Goal: Task Accomplishment & Management: Complete application form

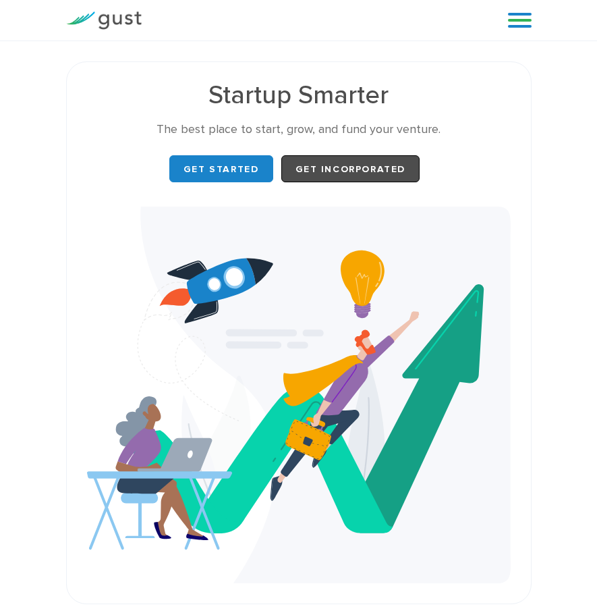
click at [374, 173] on link "Get Incorporated" at bounding box center [350, 168] width 139 height 27
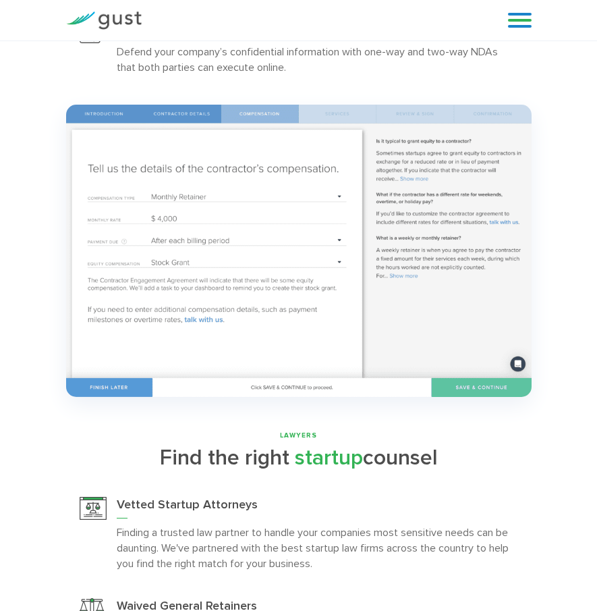
scroll to position [2969, 0]
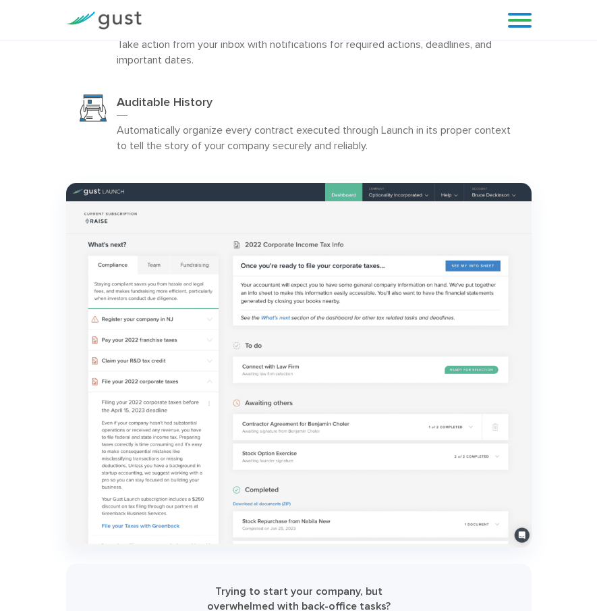
click at [520, 31] on div "Blog FAQ Pricing Get Started Login Login" at bounding box center [515, 20] width 54 height 40
click at [527, 23] on link at bounding box center [520, 20] width 24 height 20
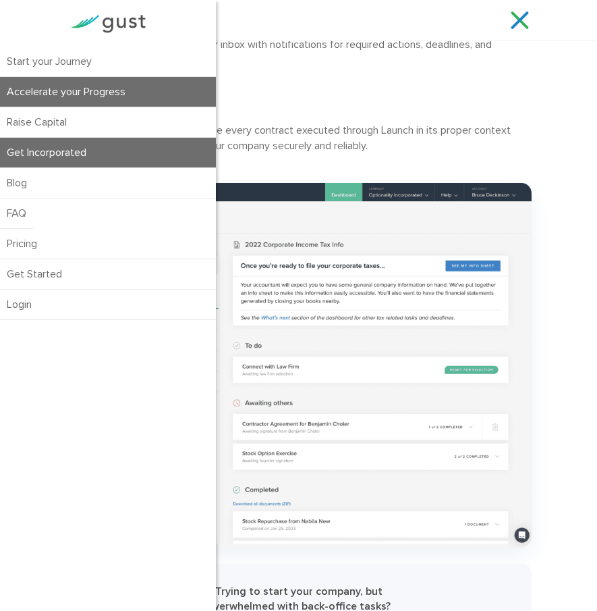
click at [119, 92] on link "Accelerate your Progress" at bounding box center [108, 92] width 216 height 30
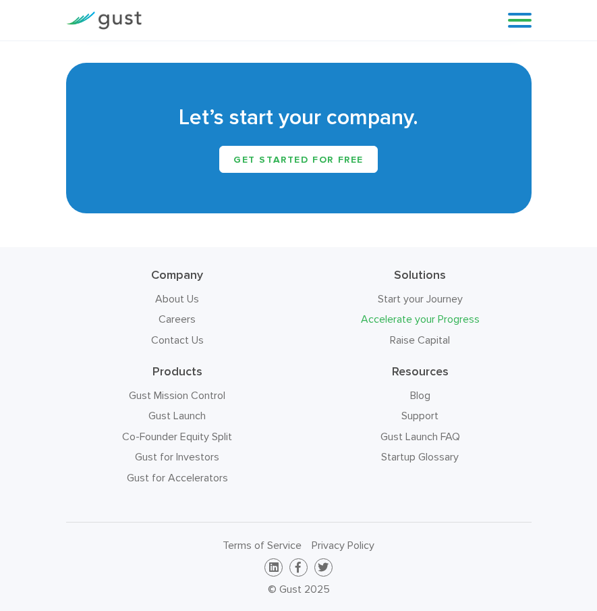
scroll to position [3162, 0]
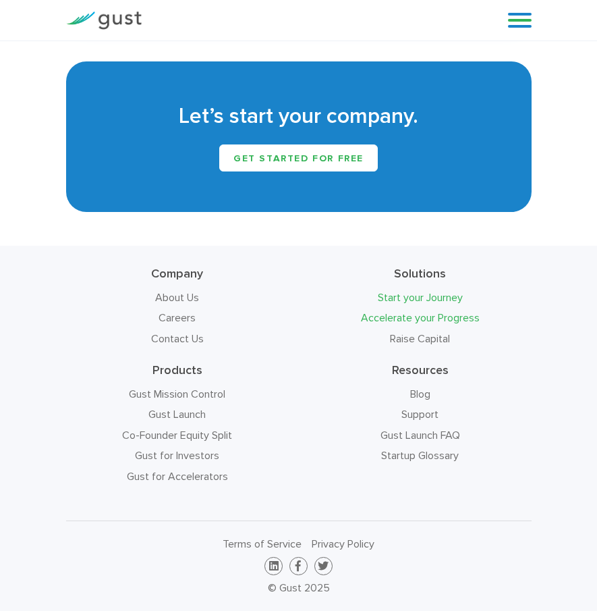
click at [437, 302] on link "Start your Journey" at bounding box center [420, 297] width 85 height 13
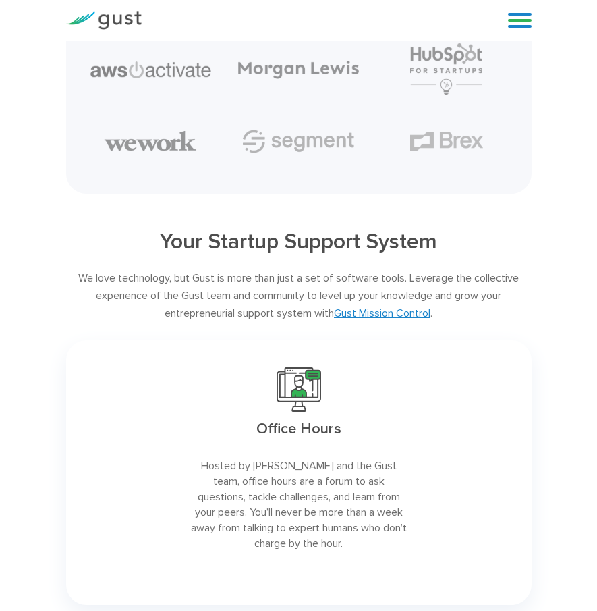
scroll to position [1467, 0]
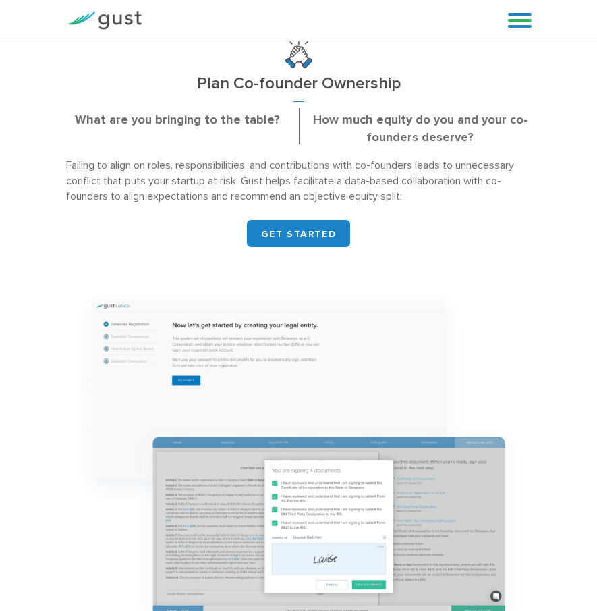
click at [520, 18] on link at bounding box center [520, 20] width 24 height 20
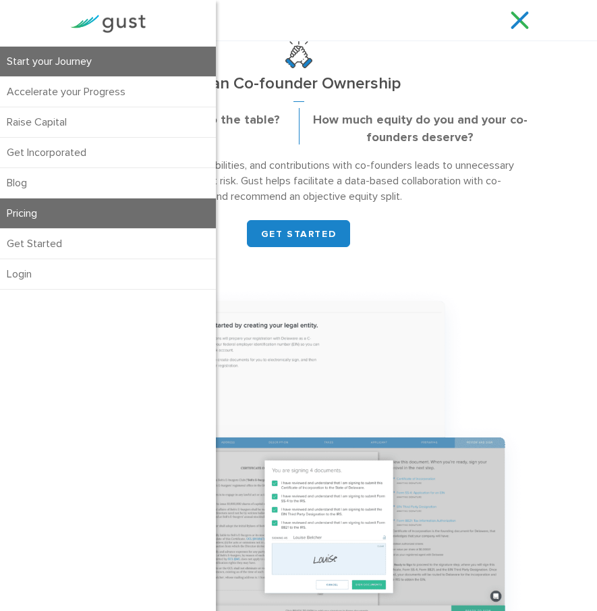
click at [74, 221] on link "Pricing" at bounding box center [108, 213] width 216 height 30
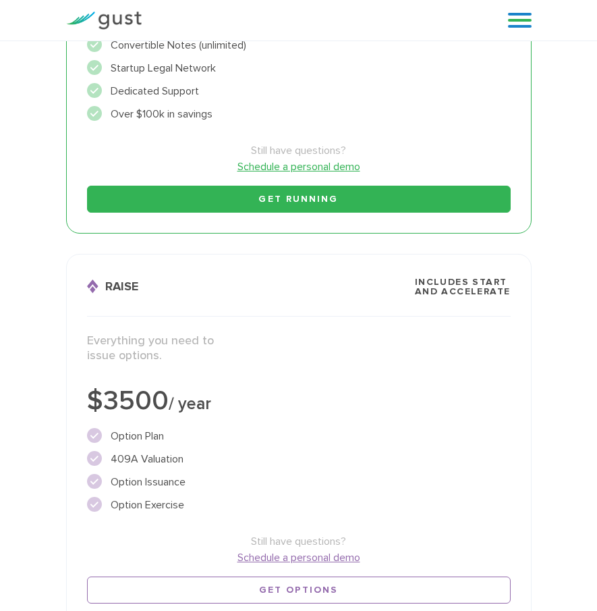
scroll to position [277, 0]
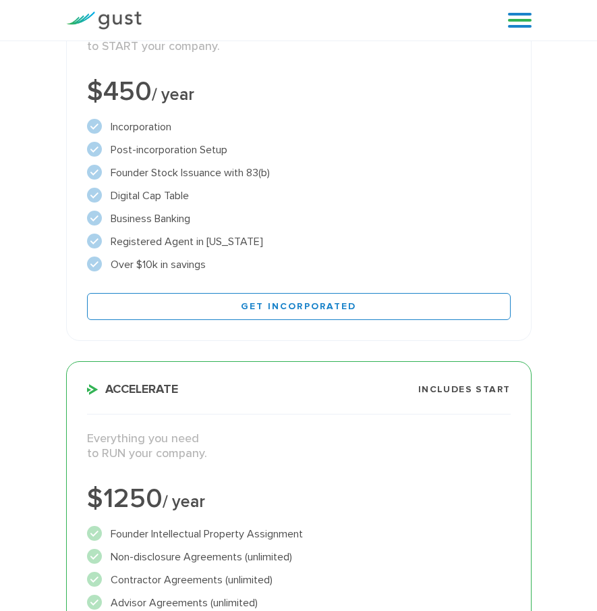
click at [520, 20] on link at bounding box center [520, 20] width 24 height 20
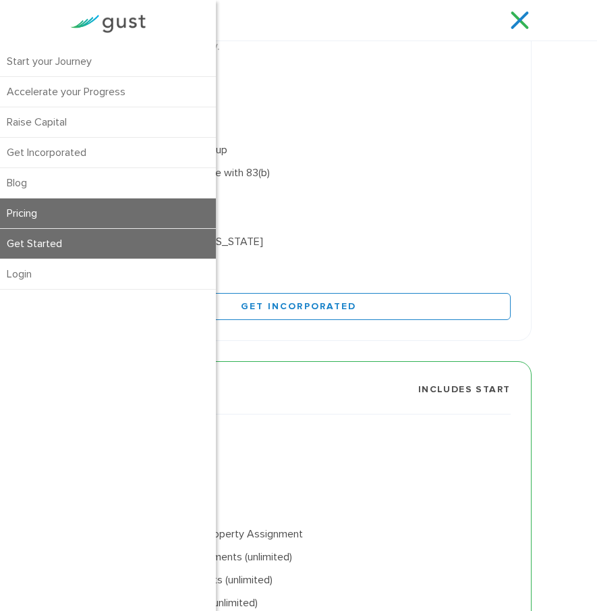
click at [170, 240] on link "Get Started" at bounding box center [108, 244] width 216 height 30
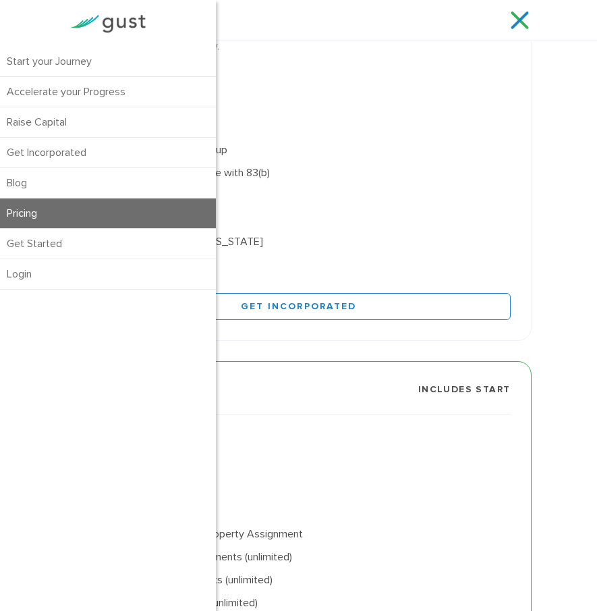
click at [134, 15] on img at bounding box center [108, 24] width 76 height 18
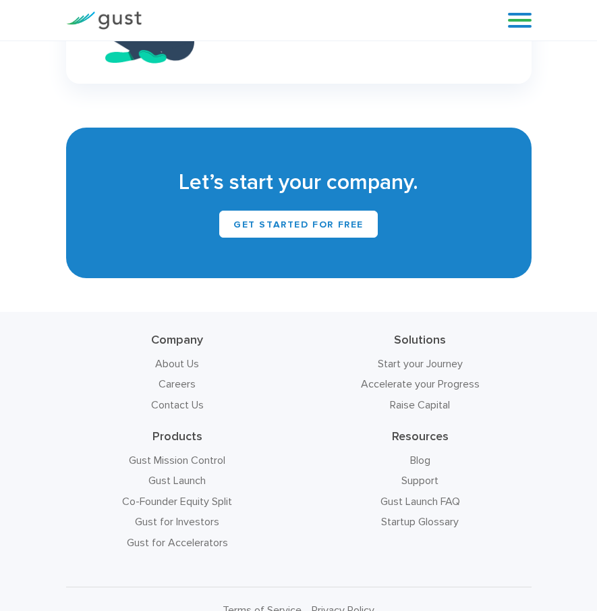
scroll to position [9368, 0]
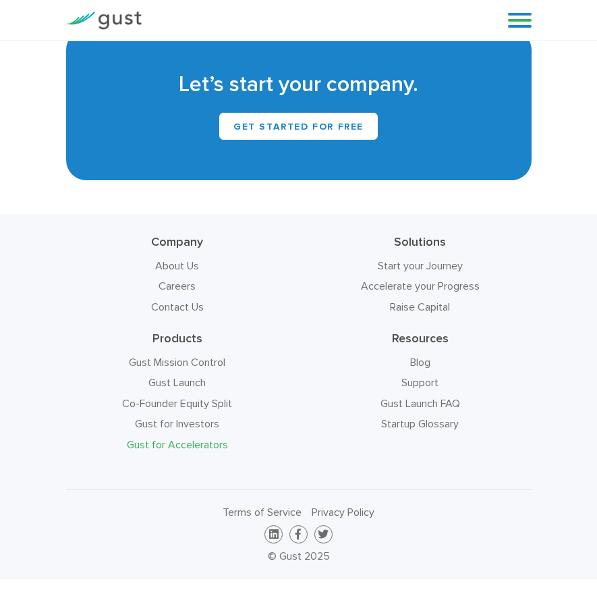
click at [186, 447] on link "Gust for Accelerators" at bounding box center [177, 444] width 101 height 13
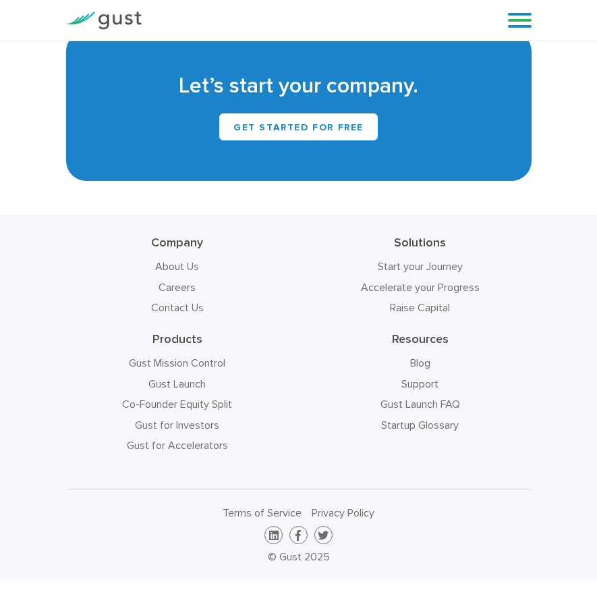
scroll to position [9385, 0]
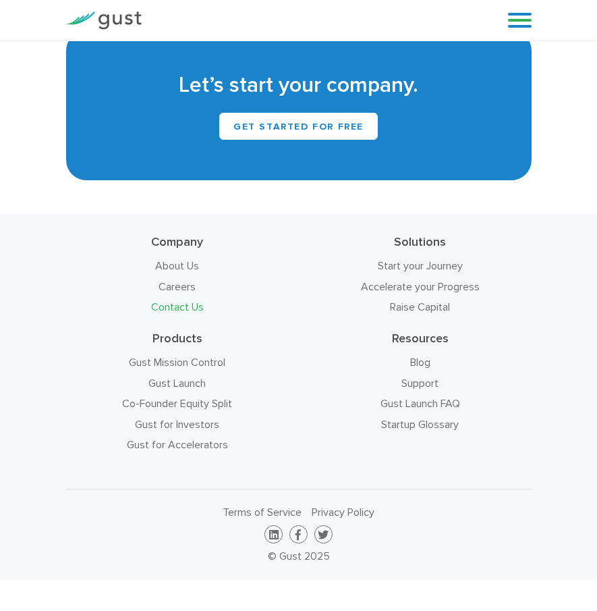
click at [182, 302] on link "Contact Us" at bounding box center [177, 306] width 53 height 13
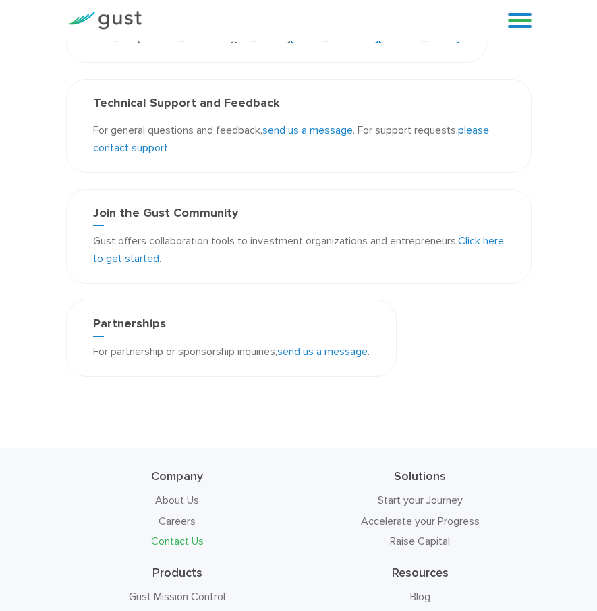
scroll to position [587, 0]
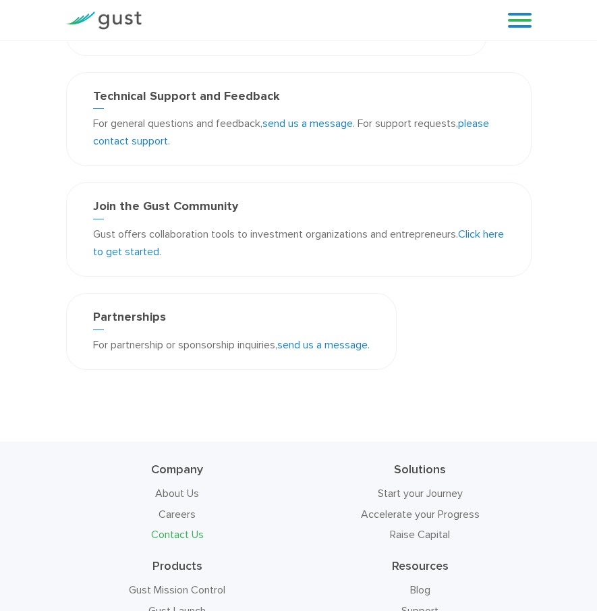
click at [469, 238] on link "Click here to get started" at bounding box center [298, 242] width 411 height 30
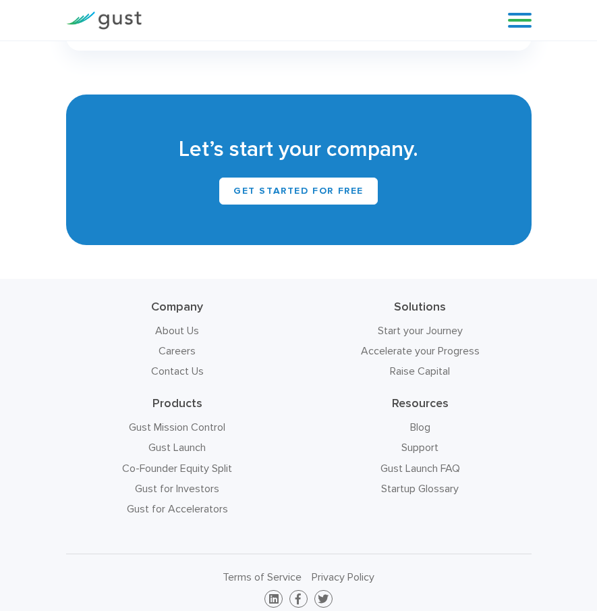
scroll to position [9282, 0]
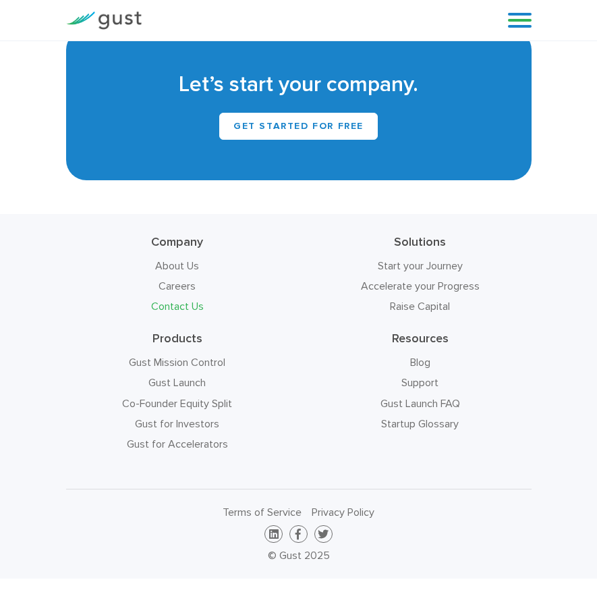
click at [186, 305] on link "Contact Us" at bounding box center [177, 306] width 53 height 13
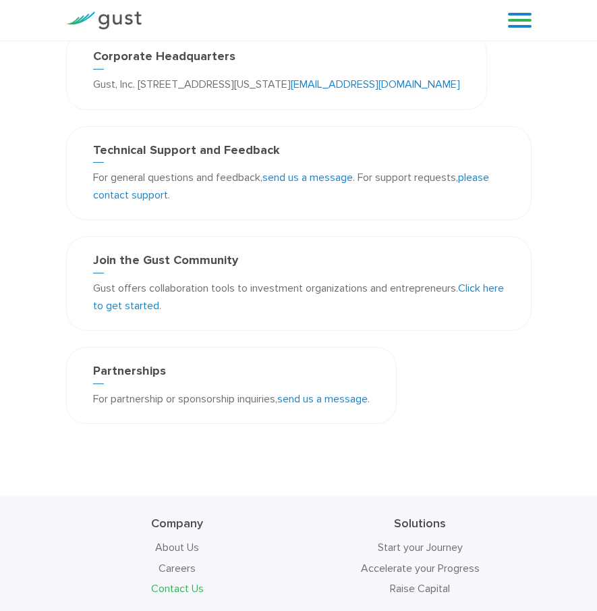
scroll to position [607, 0]
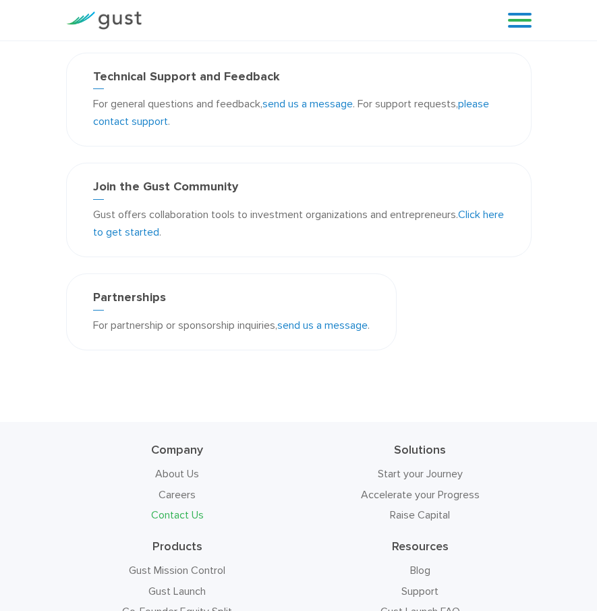
click at [344, 326] on link "send us a message" at bounding box center [322, 324] width 90 height 13
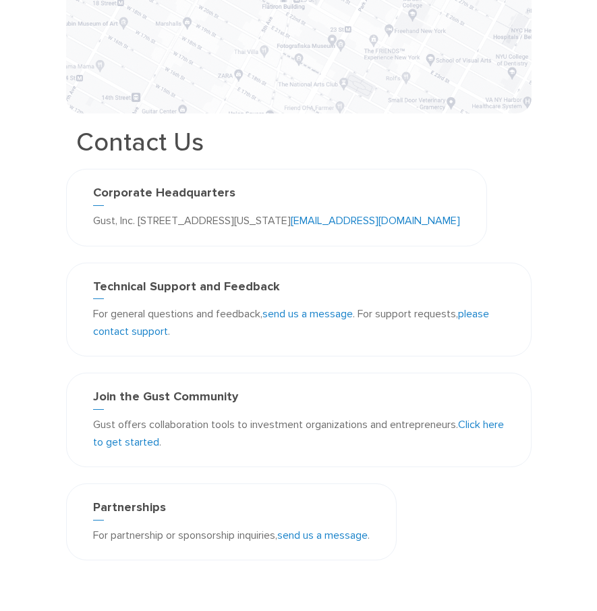
scroll to position [0, 0]
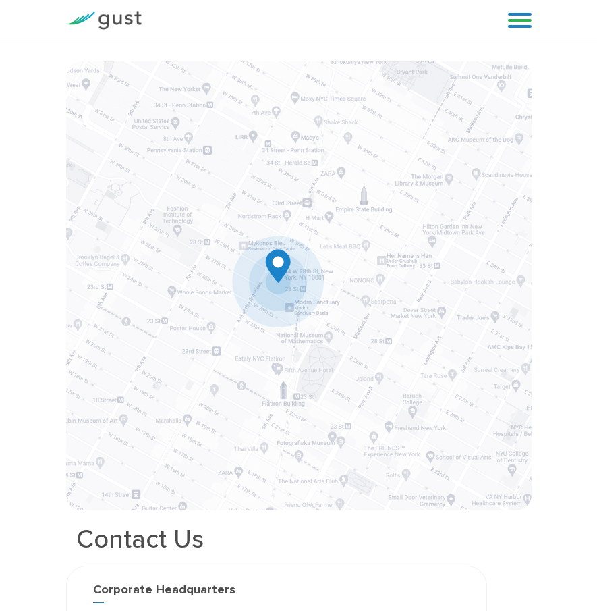
click at [520, 28] on link at bounding box center [520, 20] width 24 height 20
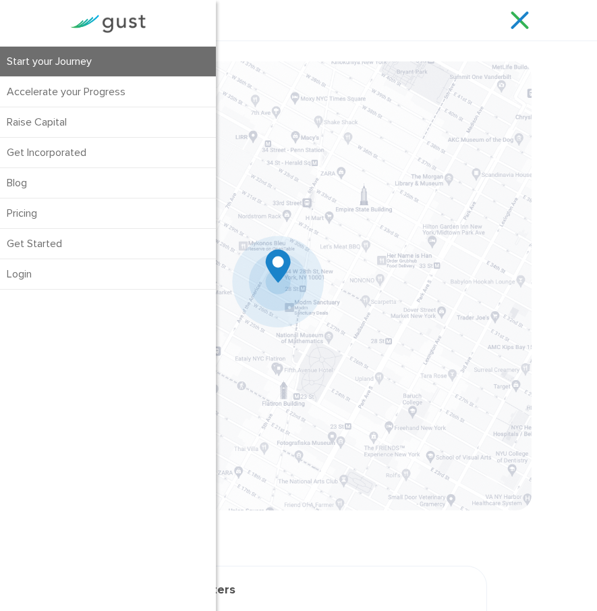
click at [118, 57] on link "Start your Journey" at bounding box center [108, 62] width 216 height 30
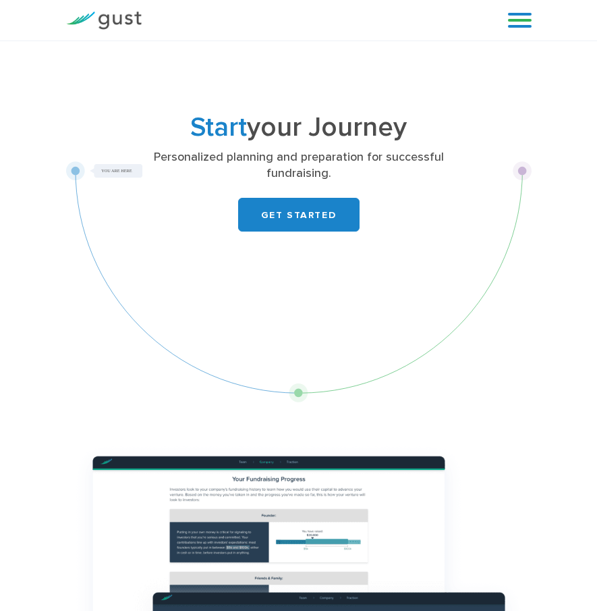
click at [522, 24] on link at bounding box center [520, 20] width 24 height 20
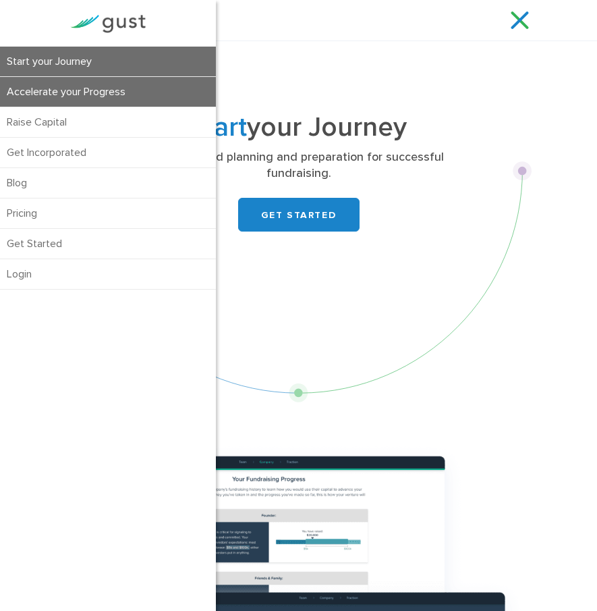
click at [141, 92] on link "Accelerate your Progress" at bounding box center [108, 92] width 216 height 30
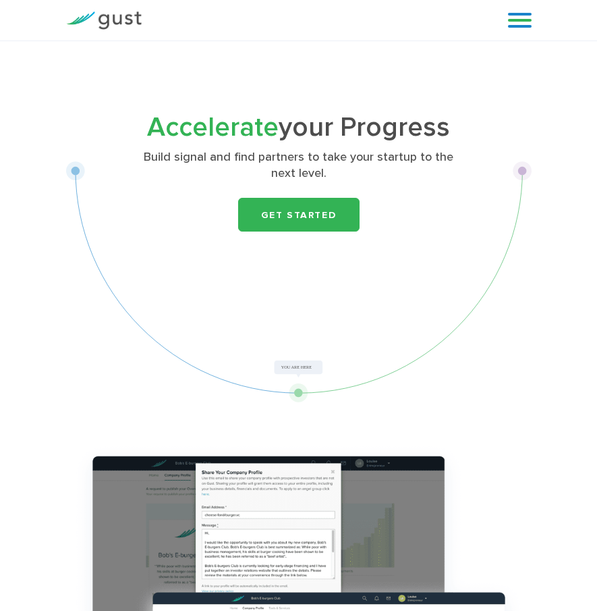
click at [527, 23] on link at bounding box center [520, 20] width 24 height 20
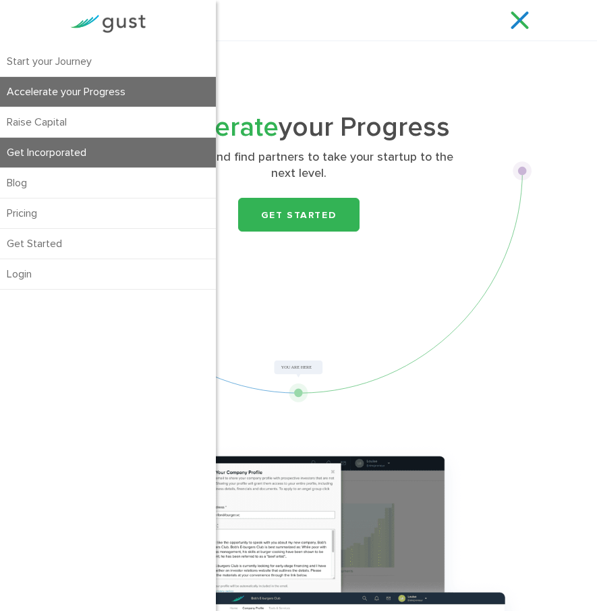
click at [111, 151] on link "Get Incorporated" at bounding box center [108, 153] width 216 height 30
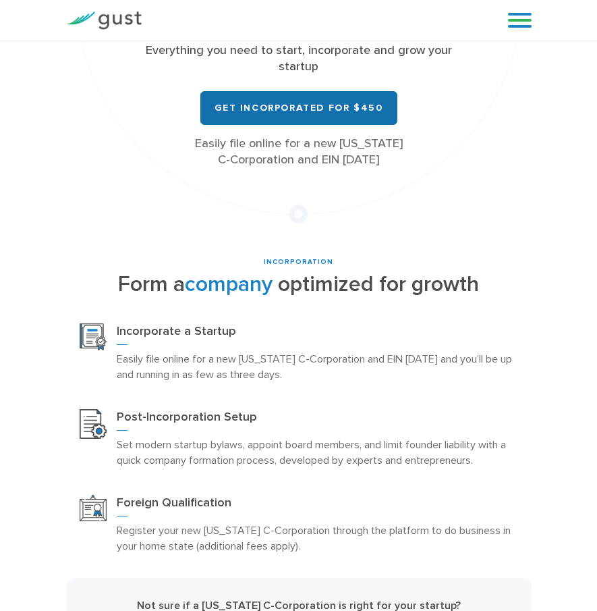
scroll to position [218, 0]
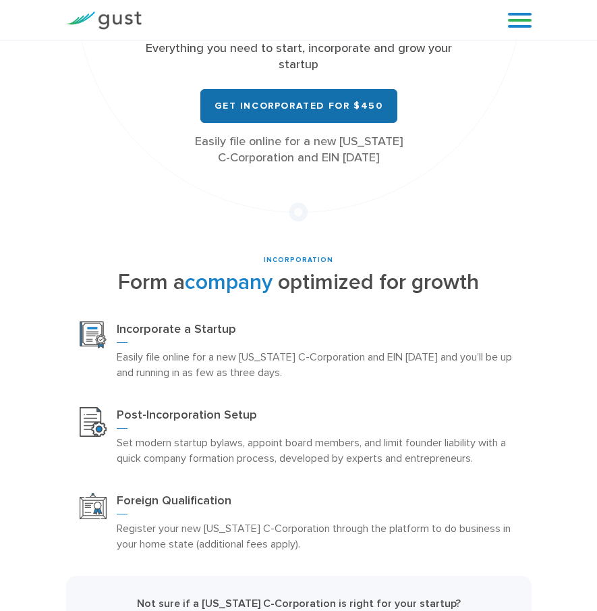
click at [336, 107] on link "Get Incorporated for $450" at bounding box center [298, 106] width 197 height 34
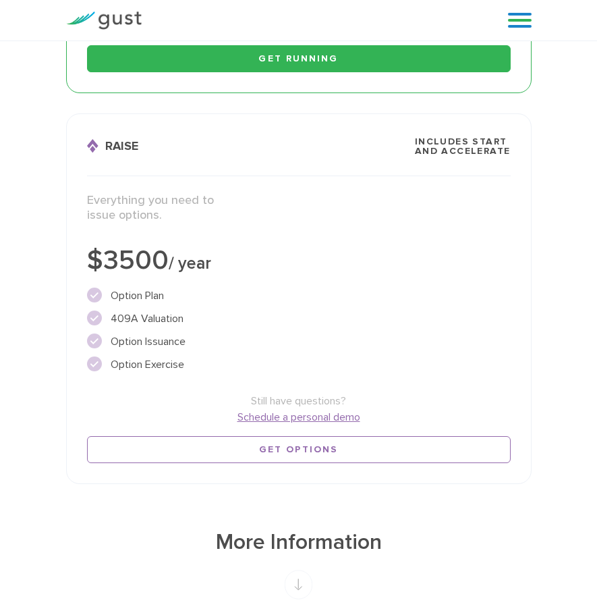
scroll to position [1047, 0]
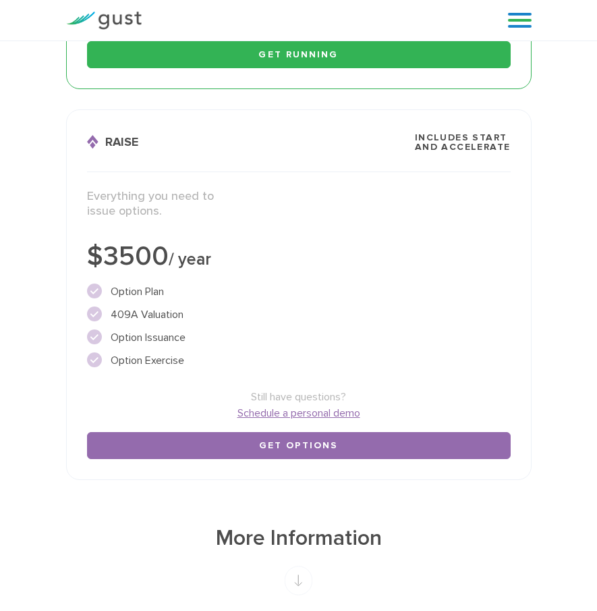
click at [319, 452] on link "Get Options" at bounding box center [299, 445] width 424 height 27
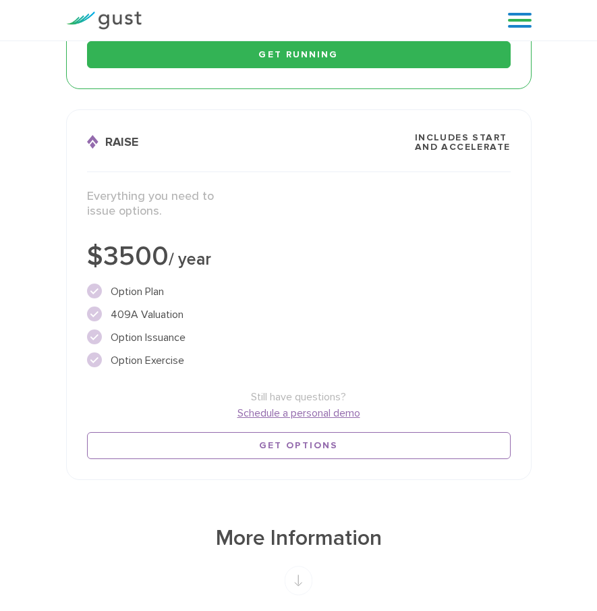
click at [285, 417] on link "Schedule a personal demo" at bounding box center [299, 413] width 424 height 16
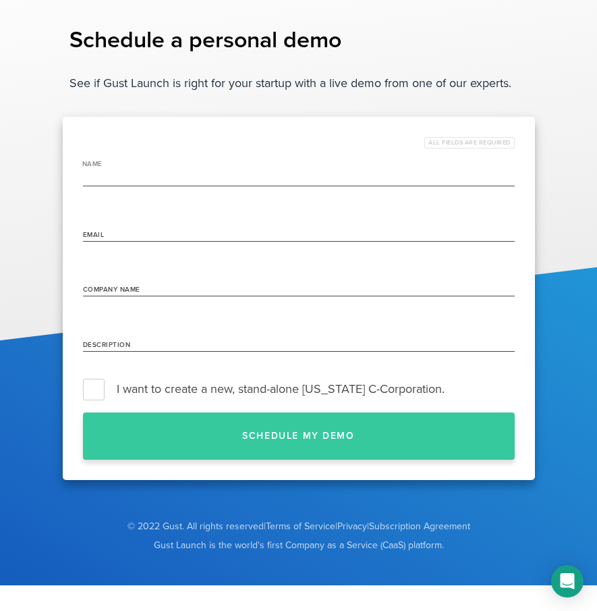
click at [180, 182] on input "name" at bounding box center [299, 176] width 432 height 22
type input "[PERSON_NAME]"
click at [133, 232] on input "Email" at bounding box center [299, 231] width 432 height 22
type input "zoomindustriesltd@gmail.com"
click at [155, 284] on input "Company Name" at bounding box center [299, 286] width 432 height 22
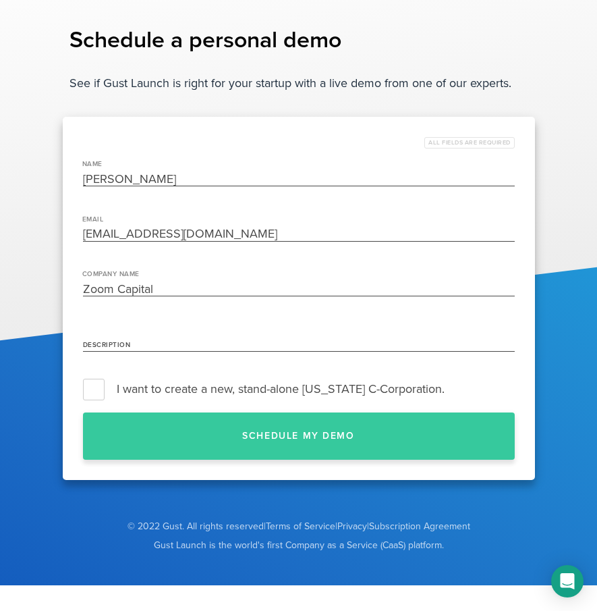
type input "Zoom Capital"
type input "H"
click at [347, 345] on input "W e help founders with their pain points by provinding solutions via our networ…" at bounding box center [299, 341] width 432 height 22
click at [97, 340] on input "W e help founders with their pain points by providing solutions via our network." at bounding box center [299, 341] width 432 height 22
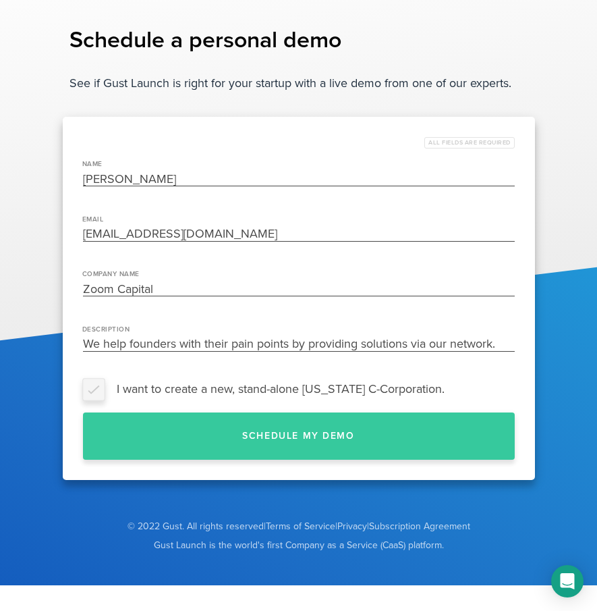
type input "We help founders with their pain points by providing solutions via our network."
click at [95, 389] on label "I want to create a new, stand-alone Delaware C-Corporation." at bounding box center [299, 389] width 432 height 20
click at [515, 389] on input "I want to create a new, stand-alone Delaware C-Corporation." at bounding box center [515, 389] width 0 height 0
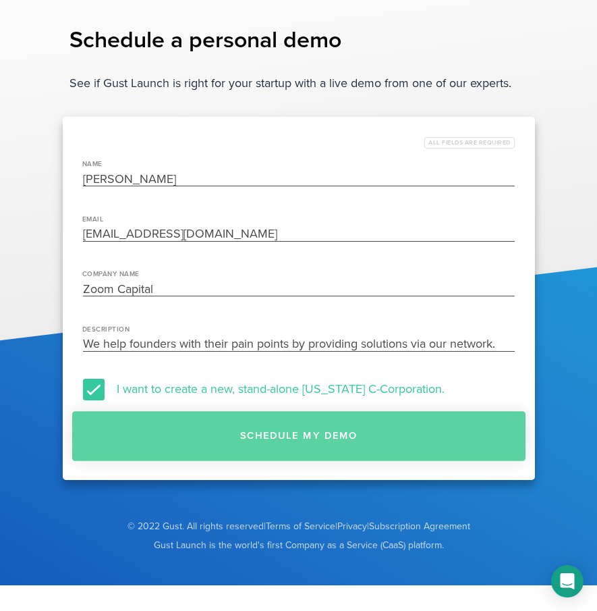
click at [333, 433] on button "Schedule my demo" at bounding box center [298, 436] width 453 height 50
